Goal: Navigation & Orientation: Find specific page/section

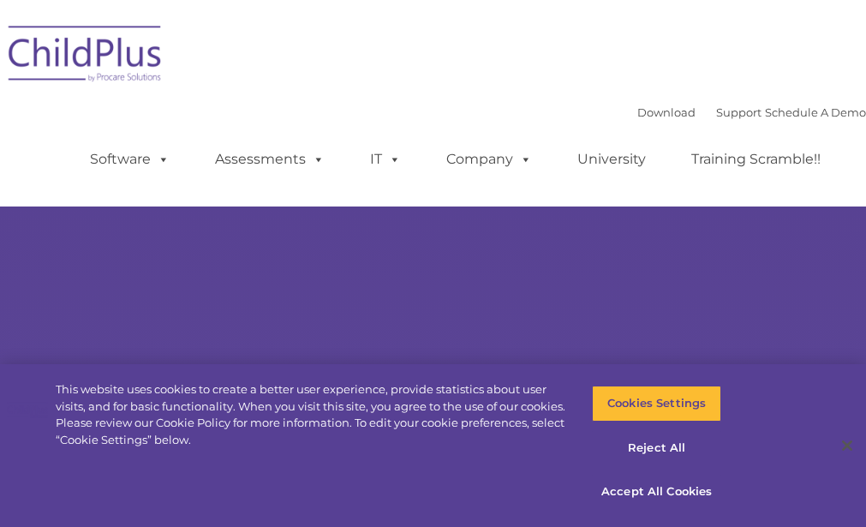
select select "MEDIUM"
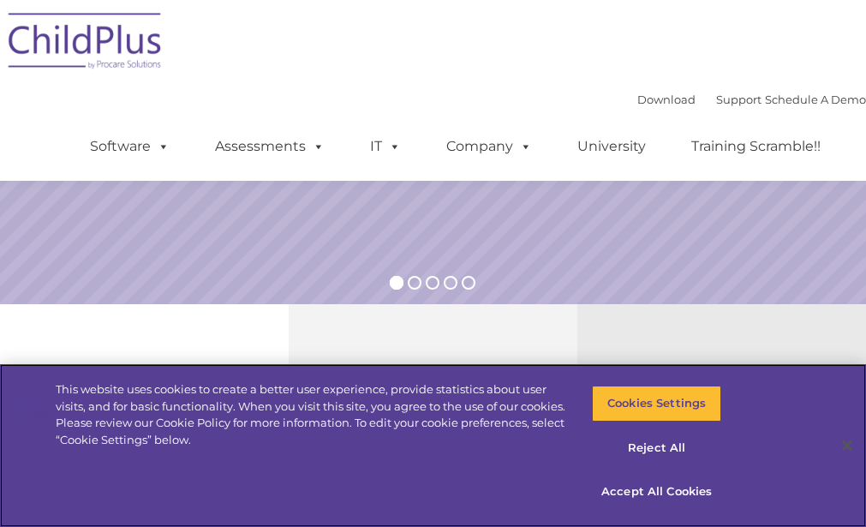
scroll to position [368, 0]
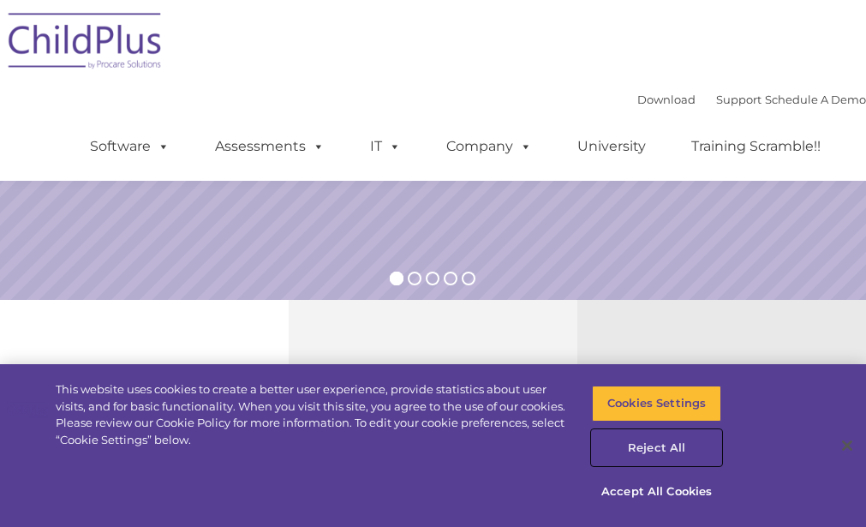
click at [660, 445] on button "Reject All" at bounding box center [657, 448] width 130 height 36
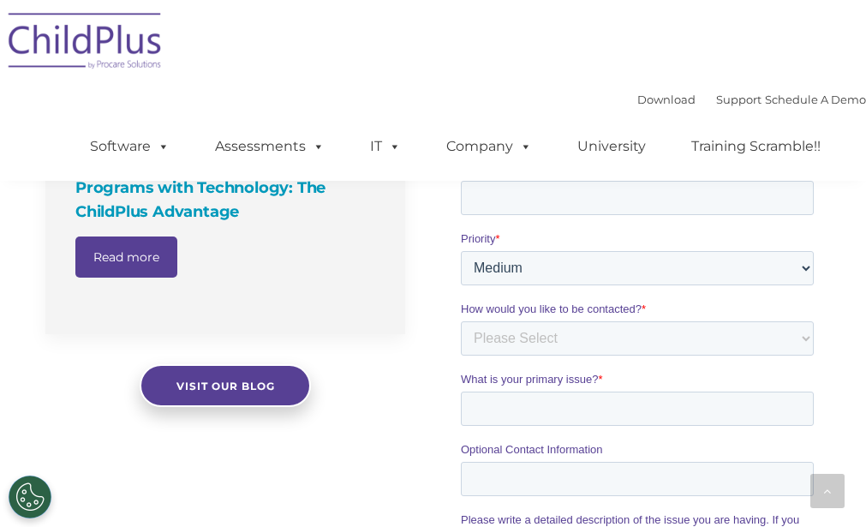
scroll to position [1536, 0]
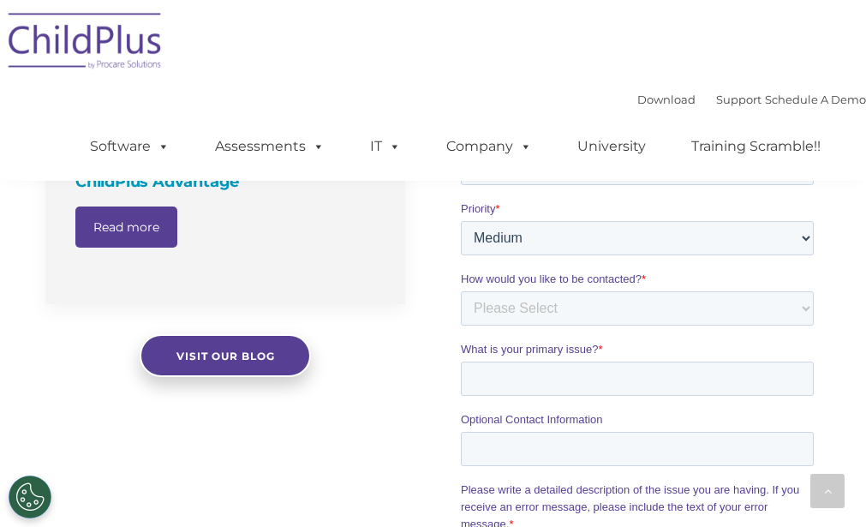
click at [140, 46] on img at bounding box center [85, 44] width 171 height 86
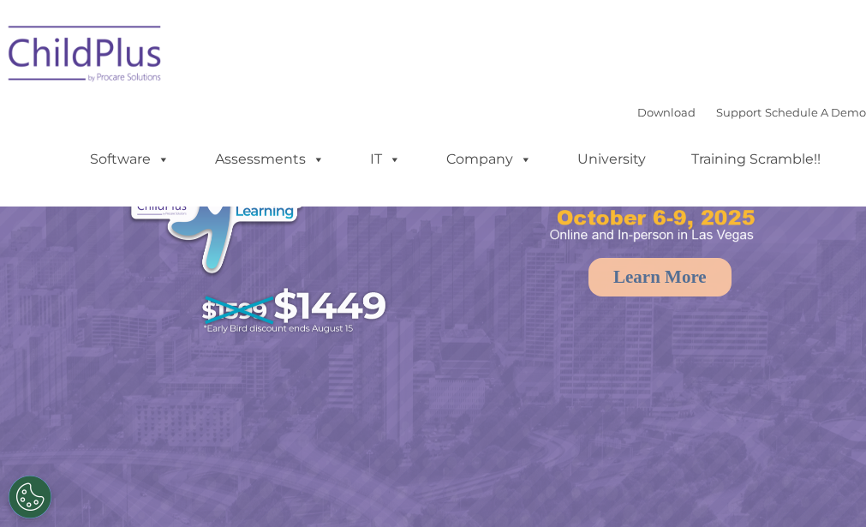
select select "MEDIUM"
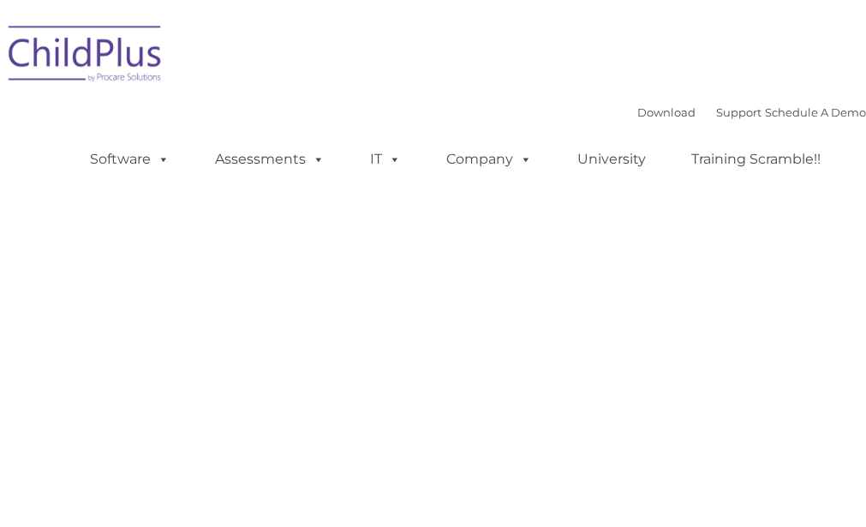
type input ""
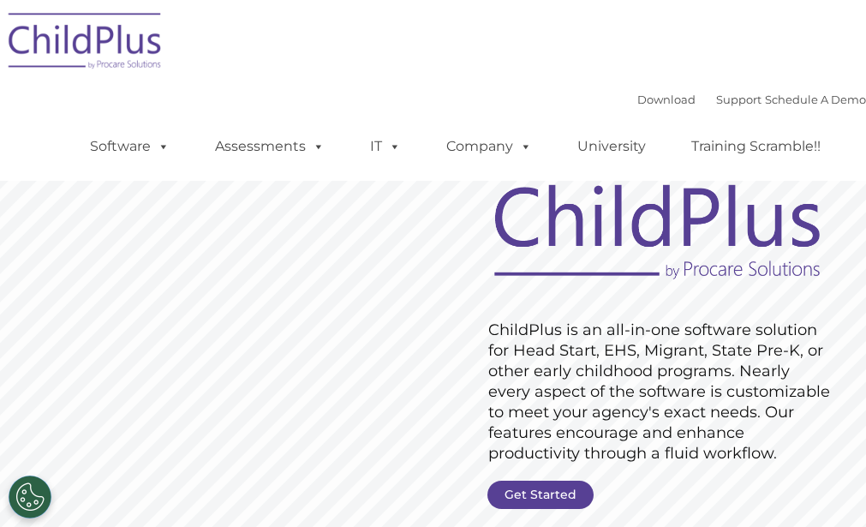
click at [564, 491] on link "Get Started" at bounding box center [540, 495] width 106 height 28
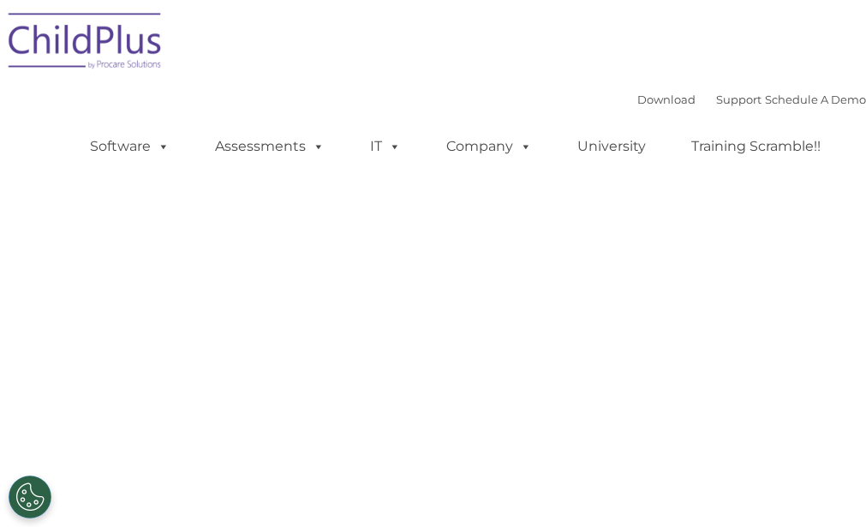
select select "MEDIUM"
